Goal: Go to known website: Access a specific website the user already knows

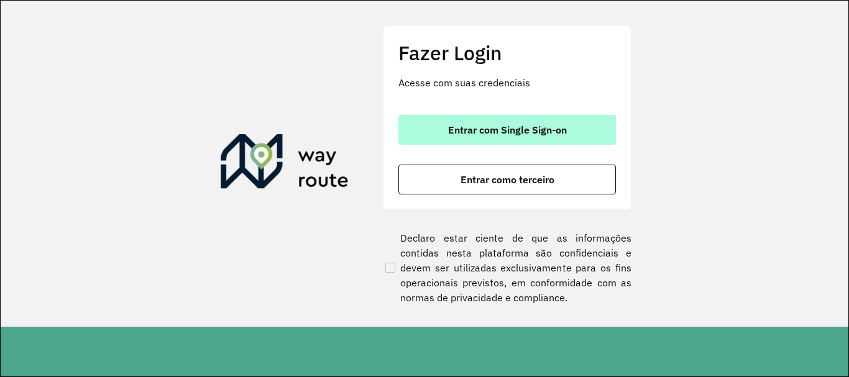
click at [469, 142] on button "Entrar com Single Sign-on" at bounding box center [507, 130] width 218 height 30
